Goal: Information Seeking & Learning: Learn about a topic

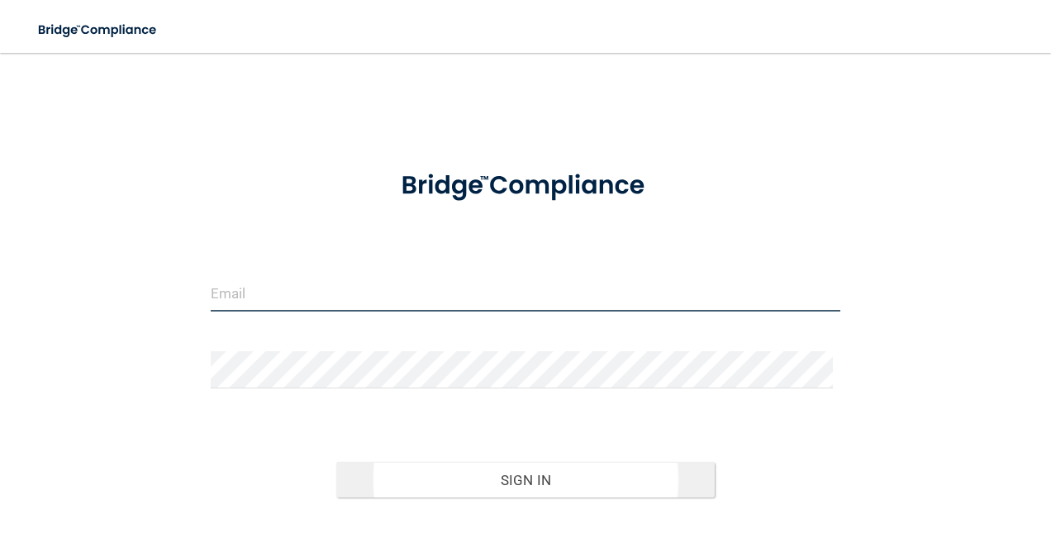
type input "[EMAIL_ADDRESS][PERSON_NAME][DOMAIN_NAME]"
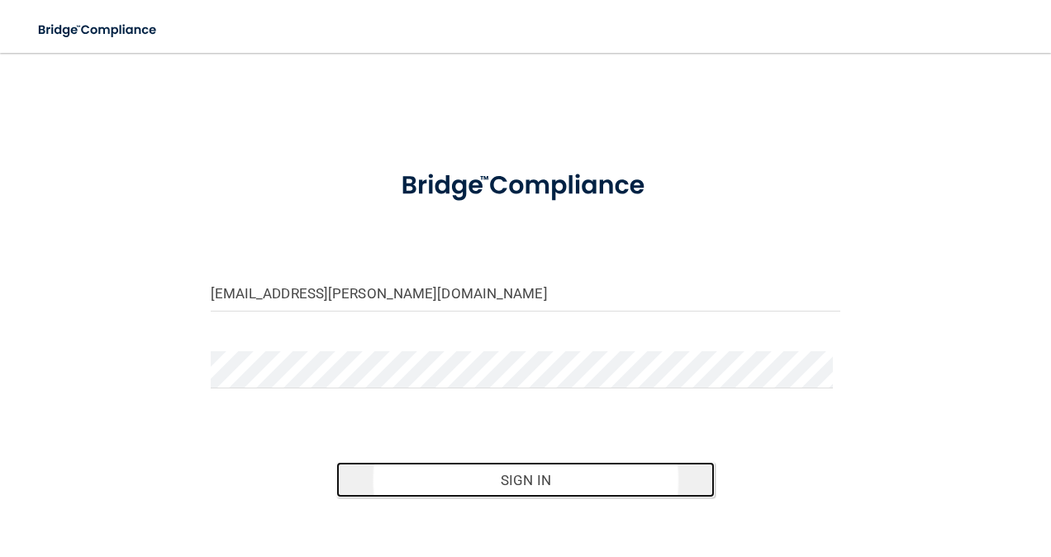
click at [545, 466] on button "Sign In" at bounding box center [525, 480] width 378 height 36
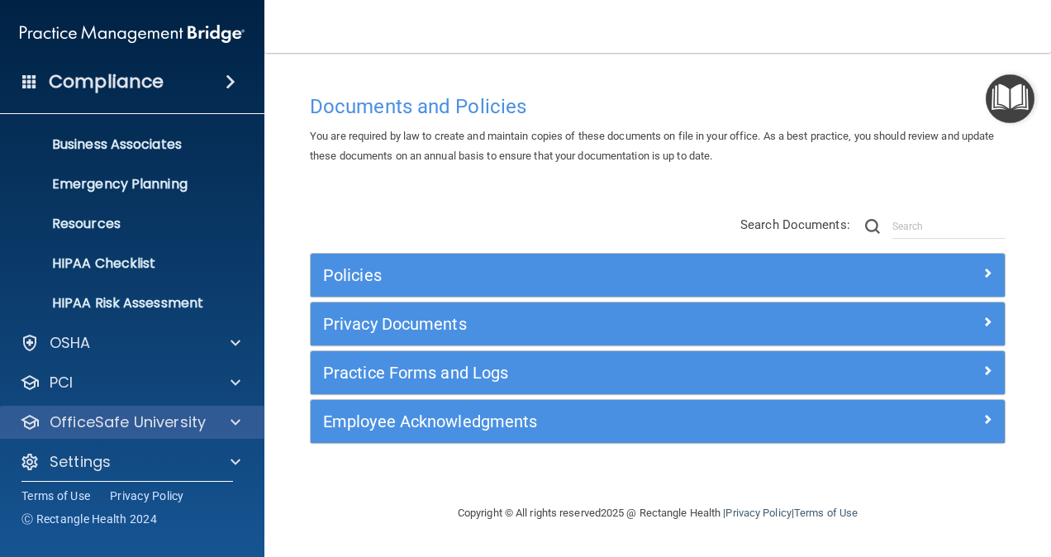
scroll to position [129, 0]
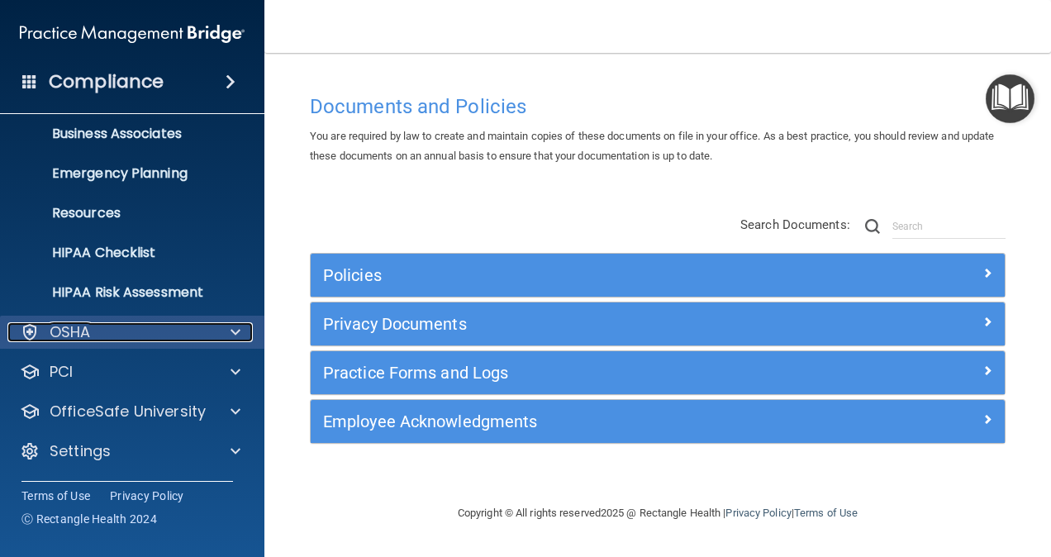
click at [234, 328] on span at bounding box center [236, 332] width 10 height 20
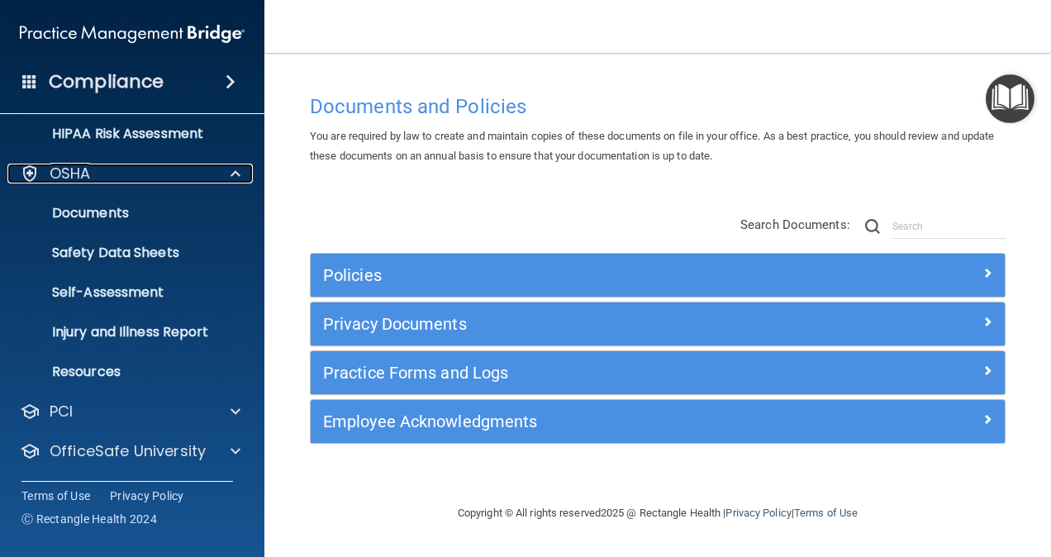
scroll to position [326, 0]
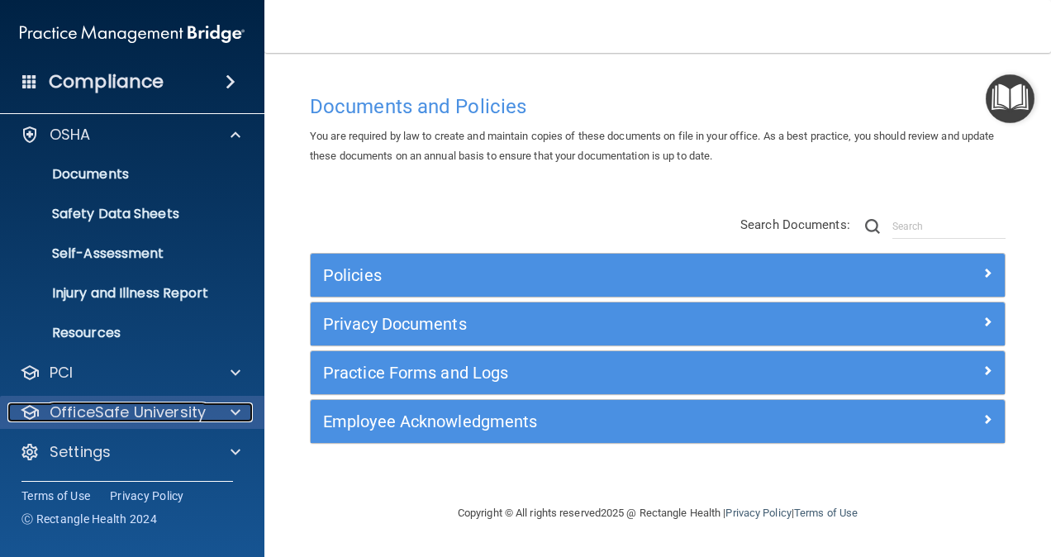
click at [203, 419] on p "OfficeSafe University" at bounding box center [128, 412] width 156 height 20
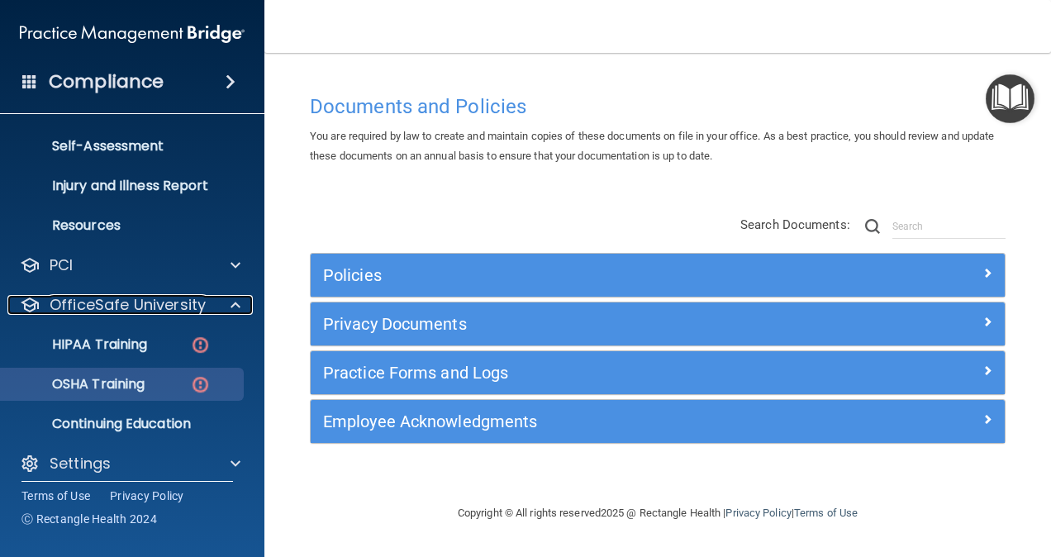
scroll to position [445, 0]
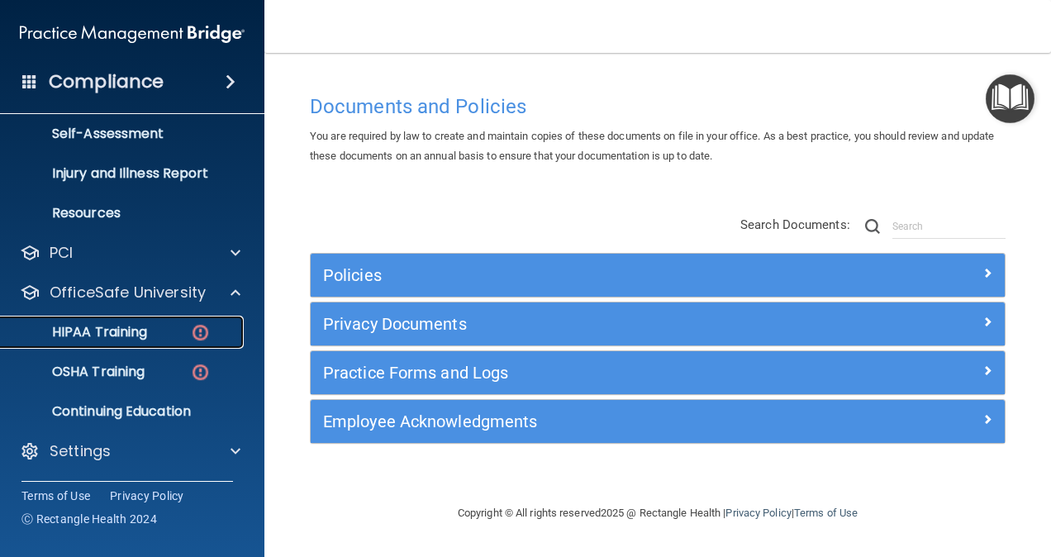
click at [69, 324] on p "HIPAA Training" at bounding box center [79, 332] width 136 height 17
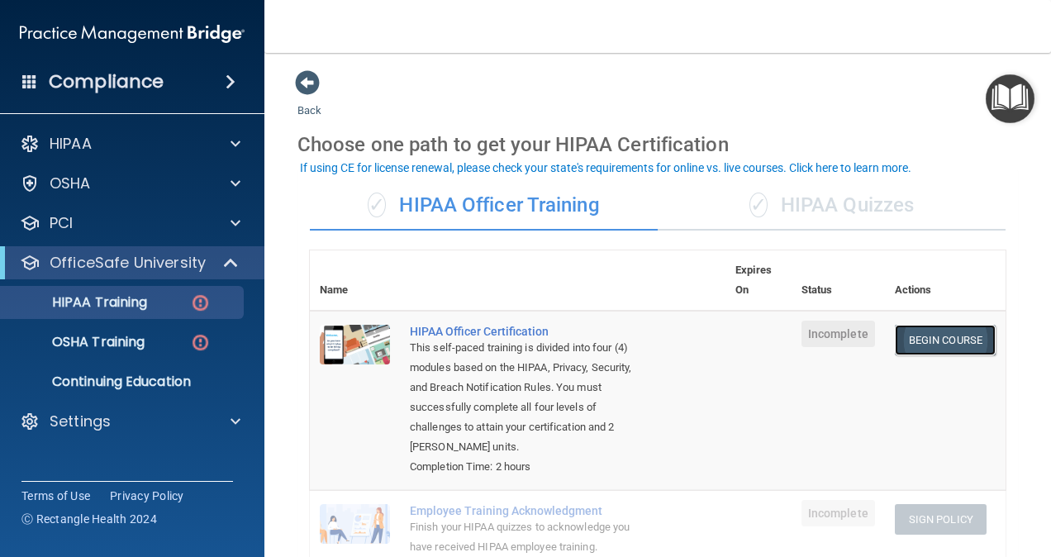
click at [928, 338] on link "Begin Course" at bounding box center [945, 340] width 101 height 31
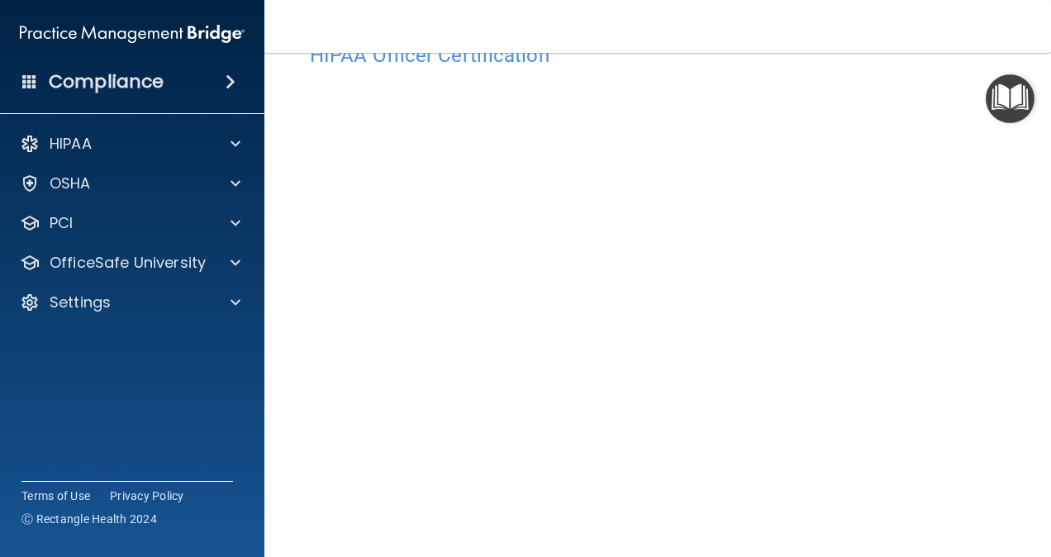
scroll to position [179, 0]
